Goal: Navigation & Orientation: Find specific page/section

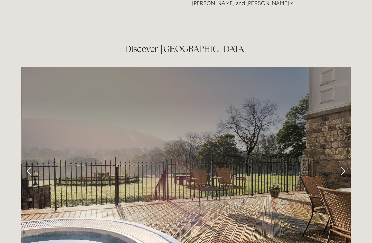
scroll to position [1082, 0]
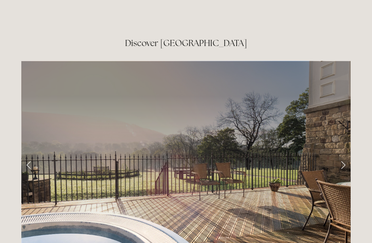
click at [343, 155] on link "Next Slide" at bounding box center [342, 165] width 15 height 21
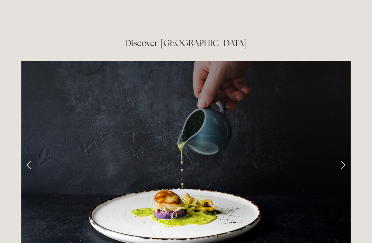
click at [340, 155] on link "Next Slide" at bounding box center [342, 165] width 15 height 21
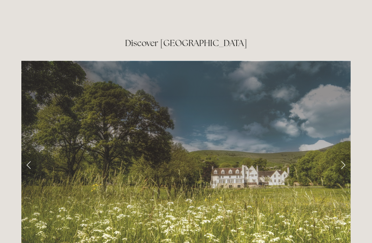
click at [343, 155] on link "Next Slide" at bounding box center [342, 165] width 15 height 21
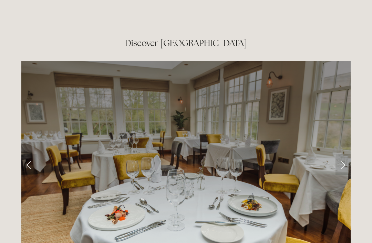
click at [347, 155] on link "Next Slide" at bounding box center [342, 165] width 15 height 21
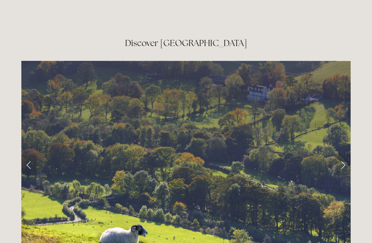
click at [346, 155] on link "Next Slide" at bounding box center [342, 165] width 15 height 21
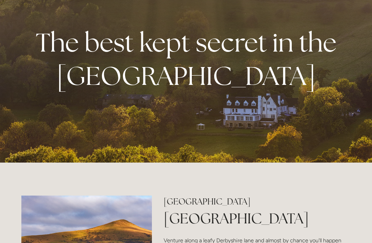
scroll to position [0, 0]
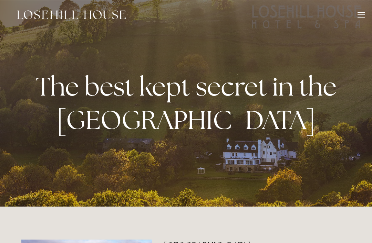
click at [361, 15] on div at bounding box center [361, 14] width 8 height 1
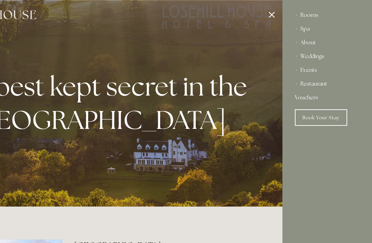
click at [309, 18] on div "Rooms" at bounding box center [327, 15] width 65 height 14
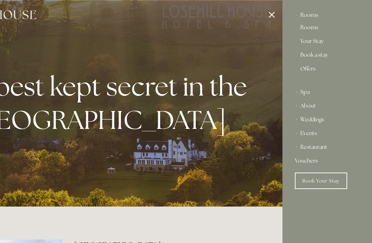
click at [308, 17] on div "Rooms" at bounding box center [327, 15] width 65 height 14
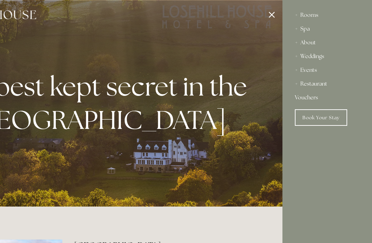
click at [309, 22] on div "Spa" at bounding box center [327, 29] width 65 height 14
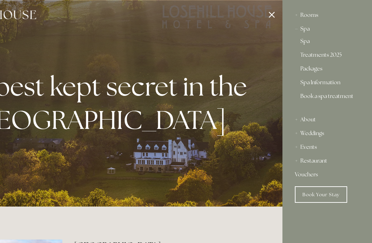
click at [306, 18] on div "Rooms" at bounding box center [327, 15] width 65 height 14
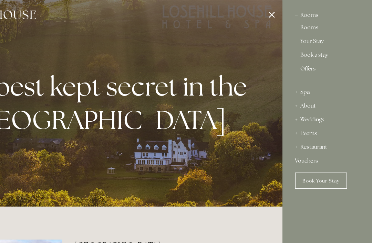
click at [311, 29] on link "Rooms" at bounding box center [327, 29] width 54 height 8
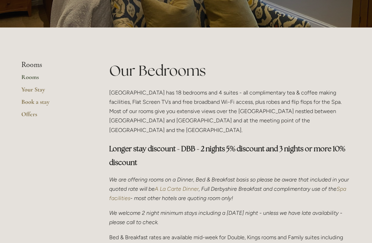
scroll to position [108, 0]
